Goal: Information Seeking & Learning: Learn about a topic

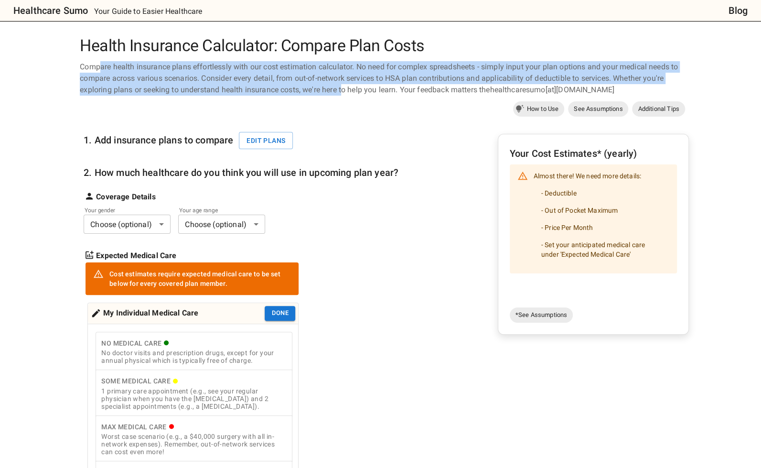
drag, startPoint x: 102, startPoint y: 64, endPoint x: 332, endPoint y: 122, distance: 236.8
click at [346, 92] on div "Compare health insurance plans effortlessly with our cost estimation calculator…" at bounding box center [380, 78] width 609 height 34
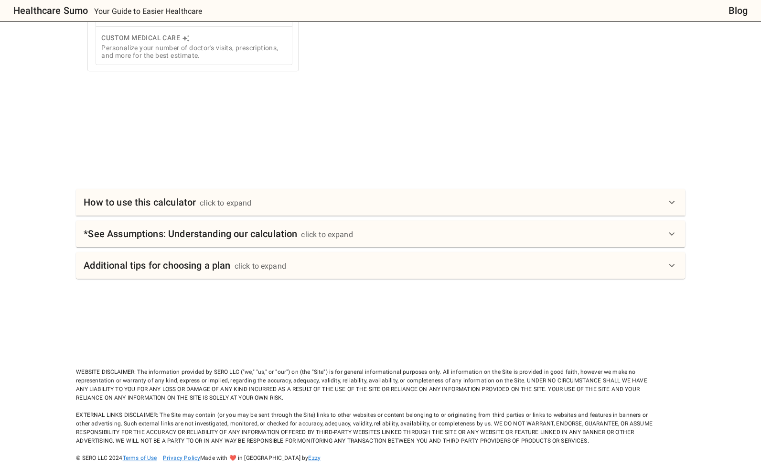
scroll to position [453, 0]
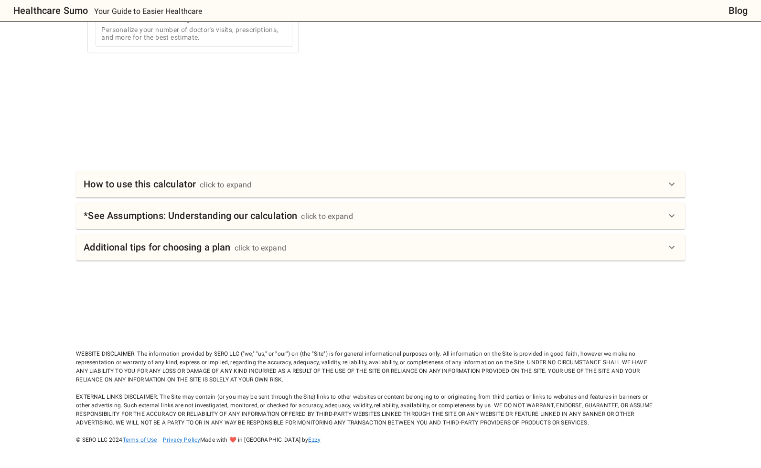
drag, startPoint x: 76, startPoint y: 440, endPoint x: 124, endPoint y: 442, distance: 47.8
click at [124, 442] on div "WEBSITE DISCLAIMER: The information provided by SERO LLC ("we," "us," or "our")…" at bounding box center [365, 388] width 578 height 112
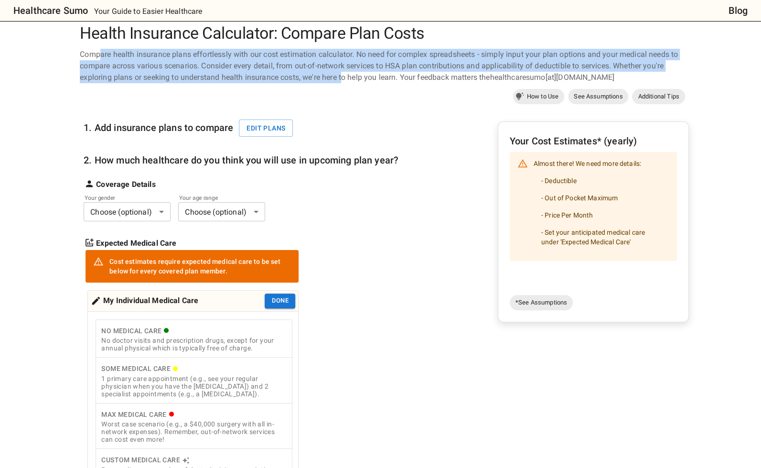
scroll to position [0, 0]
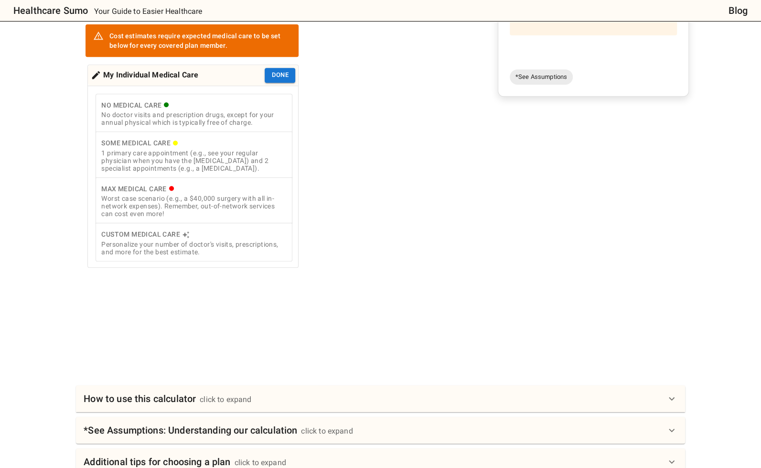
scroll to position [453, 0]
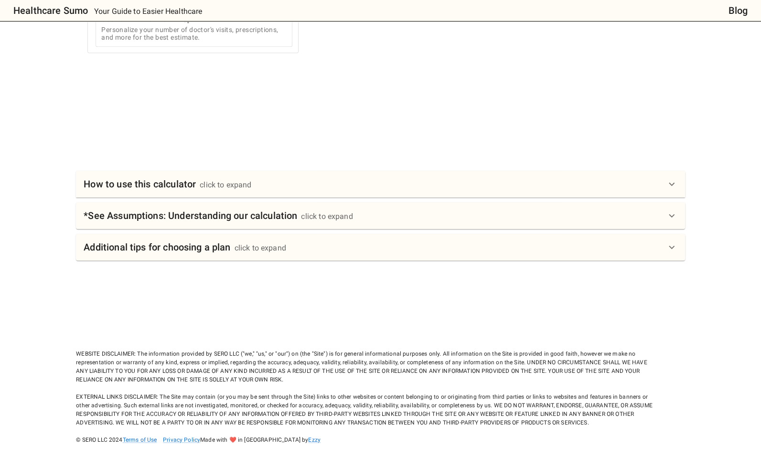
drag, startPoint x: 77, startPoint y: 353, endPoint x: 611, endPoint y: 420, distance: 538.7
click at [611, 420] on div "WEBSITE DISCLAIMER: The information provided by SERO LLC ("we," "us," or "our")…" at bounding box center [365, 388] width 578 height 112
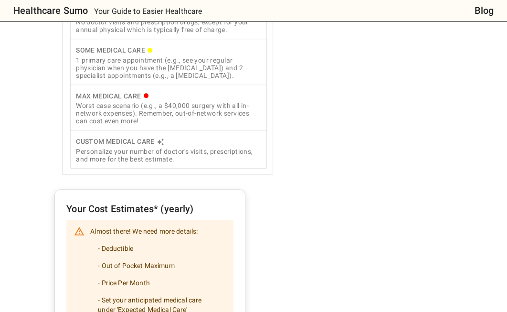
scroll to position [326, 0]
